Goal: Task Accomplishment & Management: Manage account settings

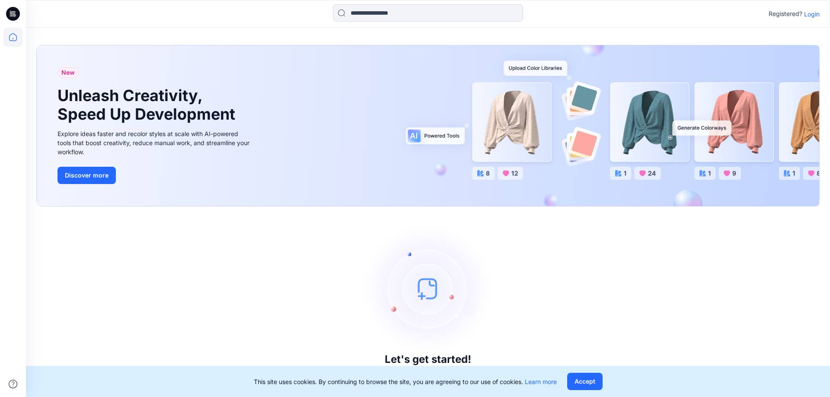
click at [815, 14] on p "Login" at bounding box center [812, 14] width 16 height 9
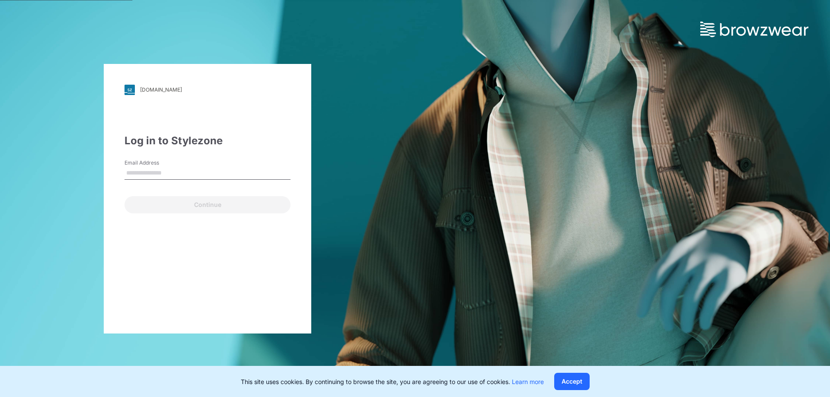
click at [195, 172] on input "Email Address" at bounding box center [208, 173] width 166 height 13
type input "**********"
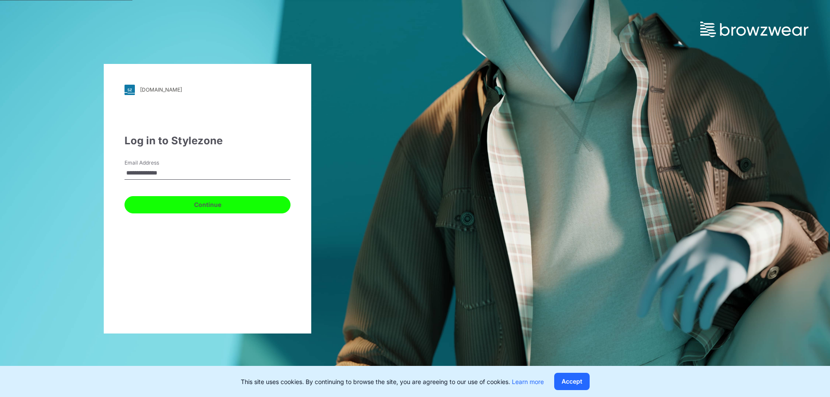
click at [196, 211] on button "Continue" at bounding box center [208, 204] width 166 height 17
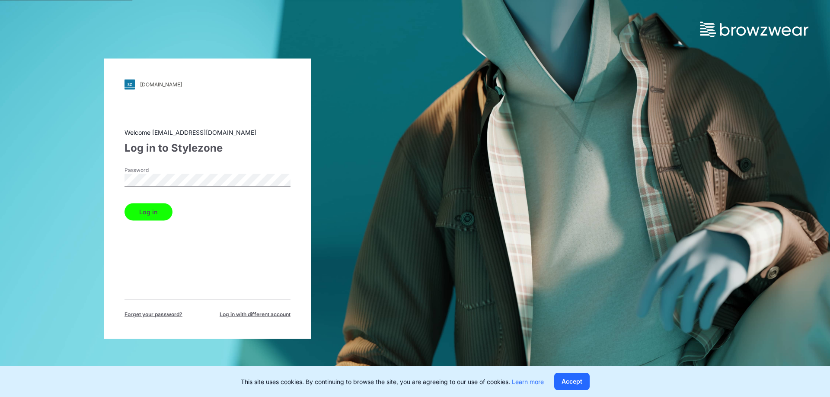
click at [141, 209] on button "Log in" at bounding box center [149, 211] width 48 height 17
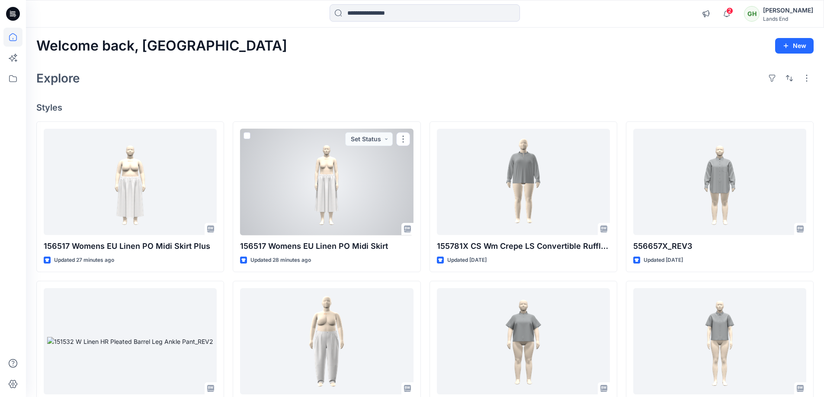
click at [334, 170] on div at bounding box center [326, 182] width 173 height 107
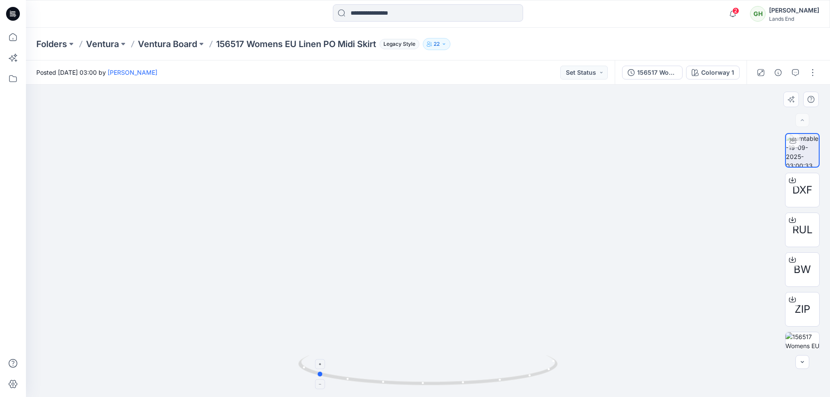
drag, startPoint x: 517, startPoint y: 381, endPoint x: 405, endPoint y: 358, distance: 113.8
click at [405, 358] on icon at bounding box center [429, 371] width 262 height 32
drag, startPoint x: 496, startPoint y: 384, endPoint x: 555, endPoint y: 384, distance: 59.2
click at [555, 384] on icon at bounding box center [429, 371] width 262 height 32
drag, startPoint x: 441, startPoint y: 386, endPoint x: 461, endPoint y: 384, distance: 19.6
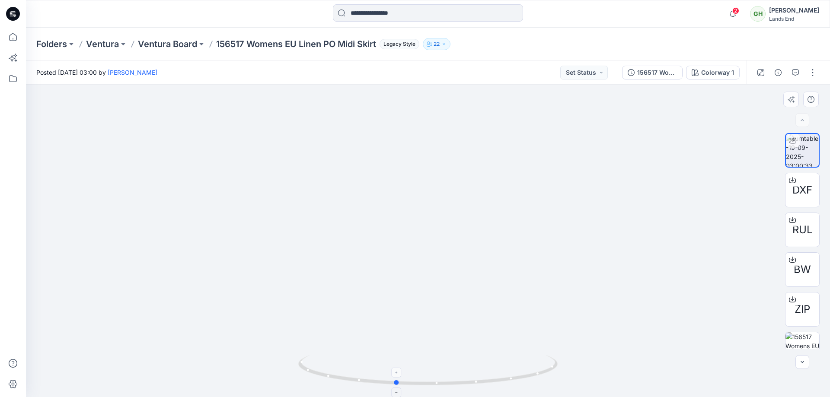
click at [461, 384] on icon at bounding box center [429, 371] width 262 height 32
